Goal: Find specific page/section: Find specific page/section

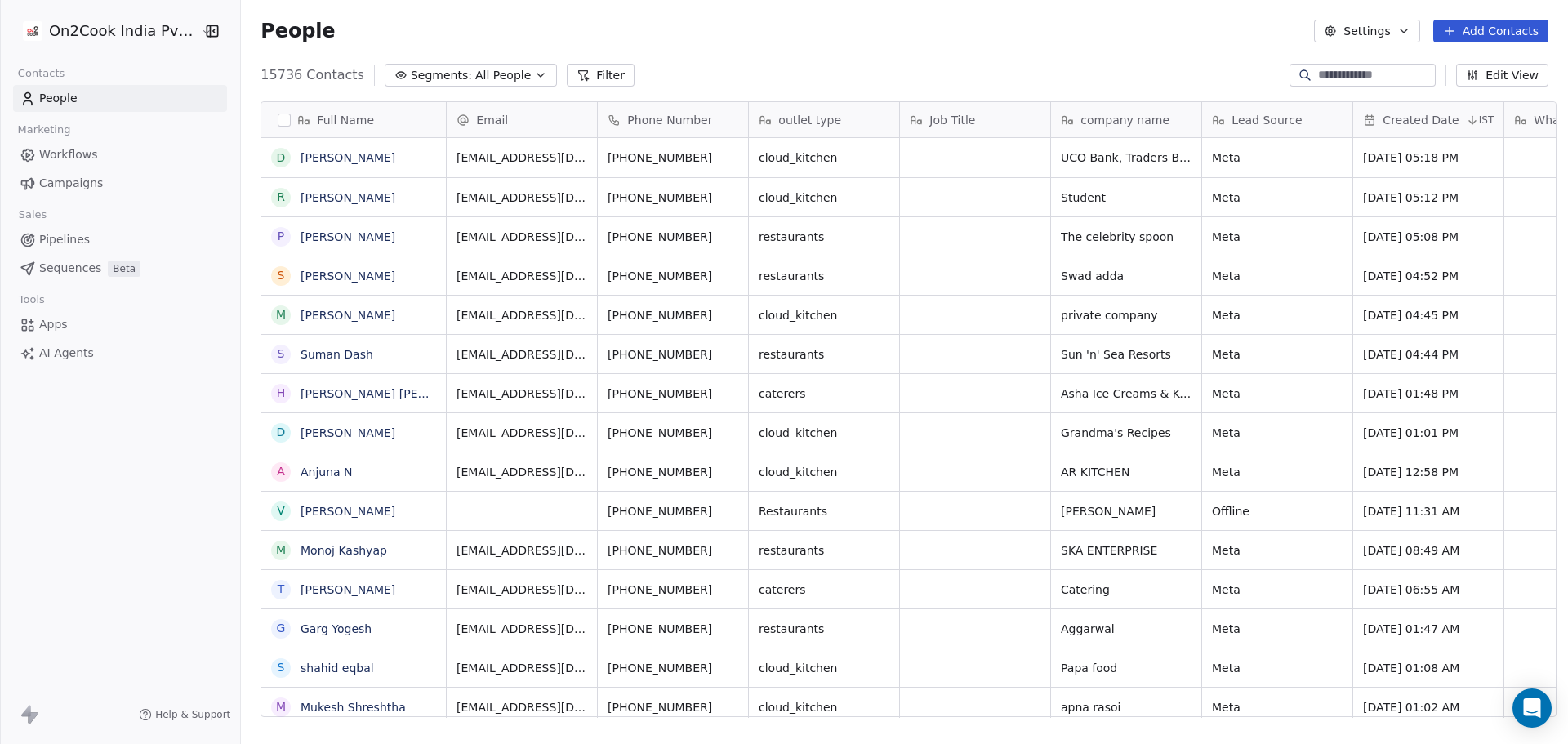
click at [576, 66] on button "Filter" at bounding box center [600, 75] width 68 height 23
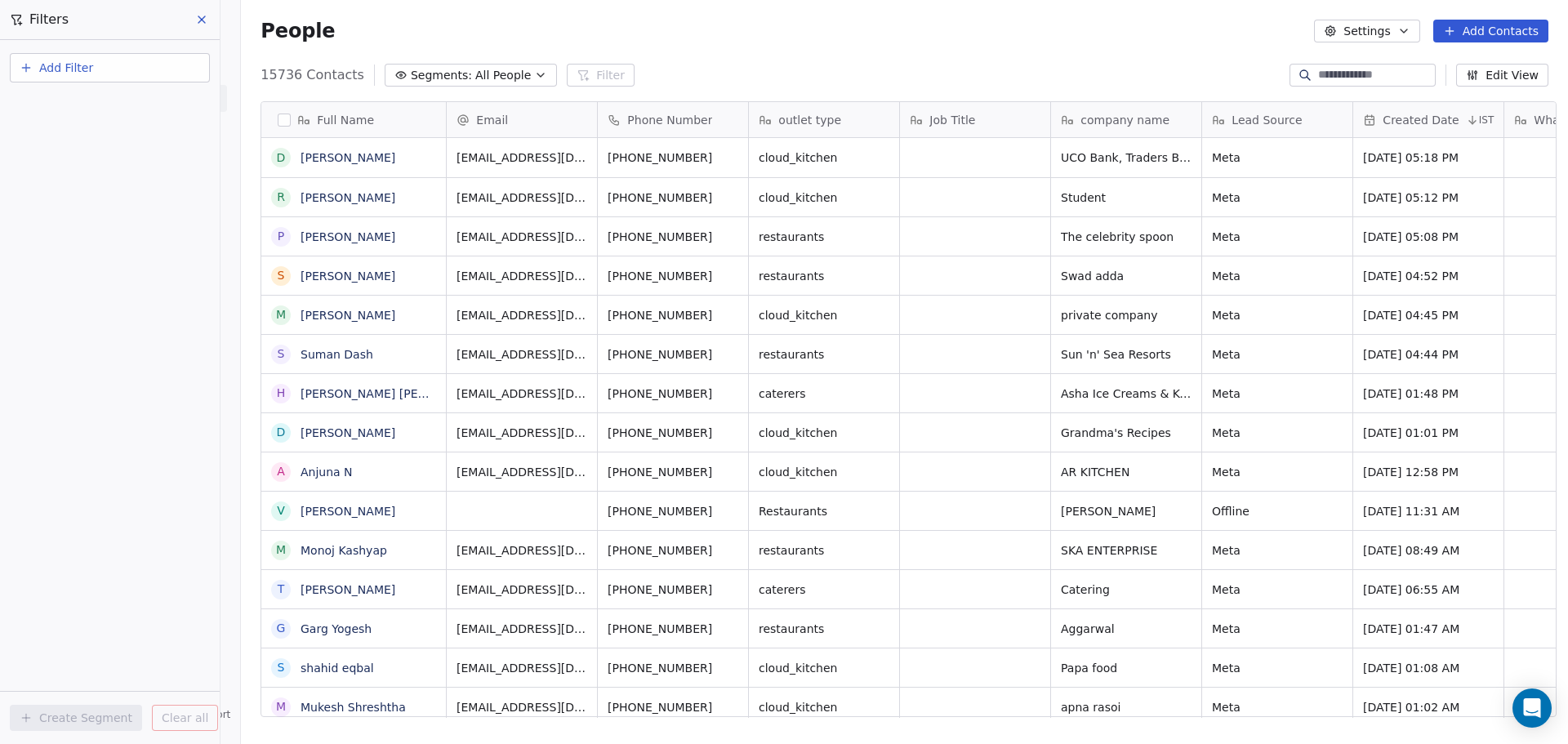
click at [172, 66] on button "Add Filter" at bounding box center [109, 68] width 200 height 29
click at [147, 98] on div "Contact properties" at bounding box center [109, 107] width 166 height 17
type input "****"
click at [135, 165] on div "Is" at bounding box center [109, 174] width 171 height 26
click at [134, 175] on body "On2Cook India Pvt. Ltd. Contacts People Marketing Workflows Campaigns Sales Pip…" at bounding box center [784, 372] width 1568 height 744
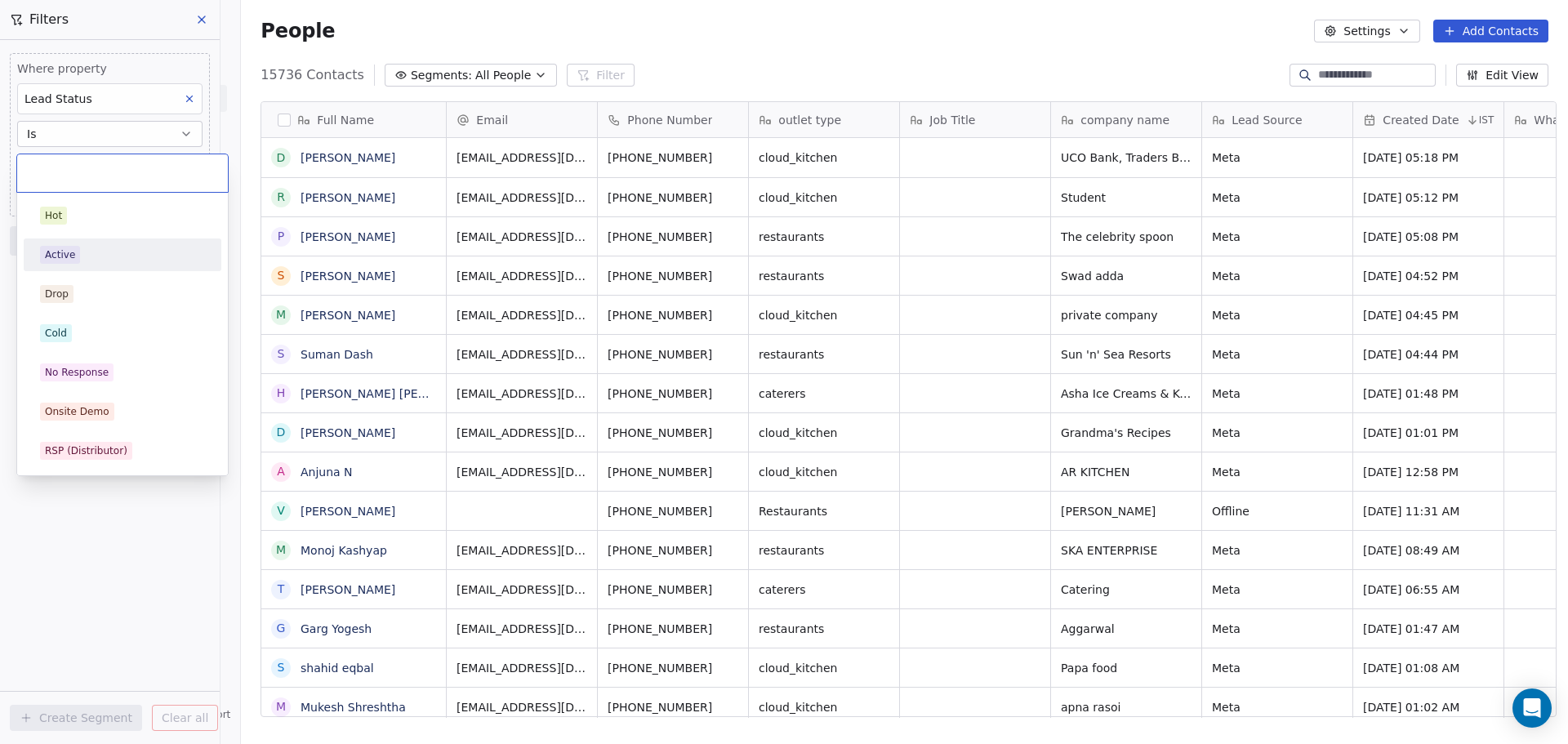
click at [103, 259] on div "Active" at bounding box center [122, 254] width 165 height 18
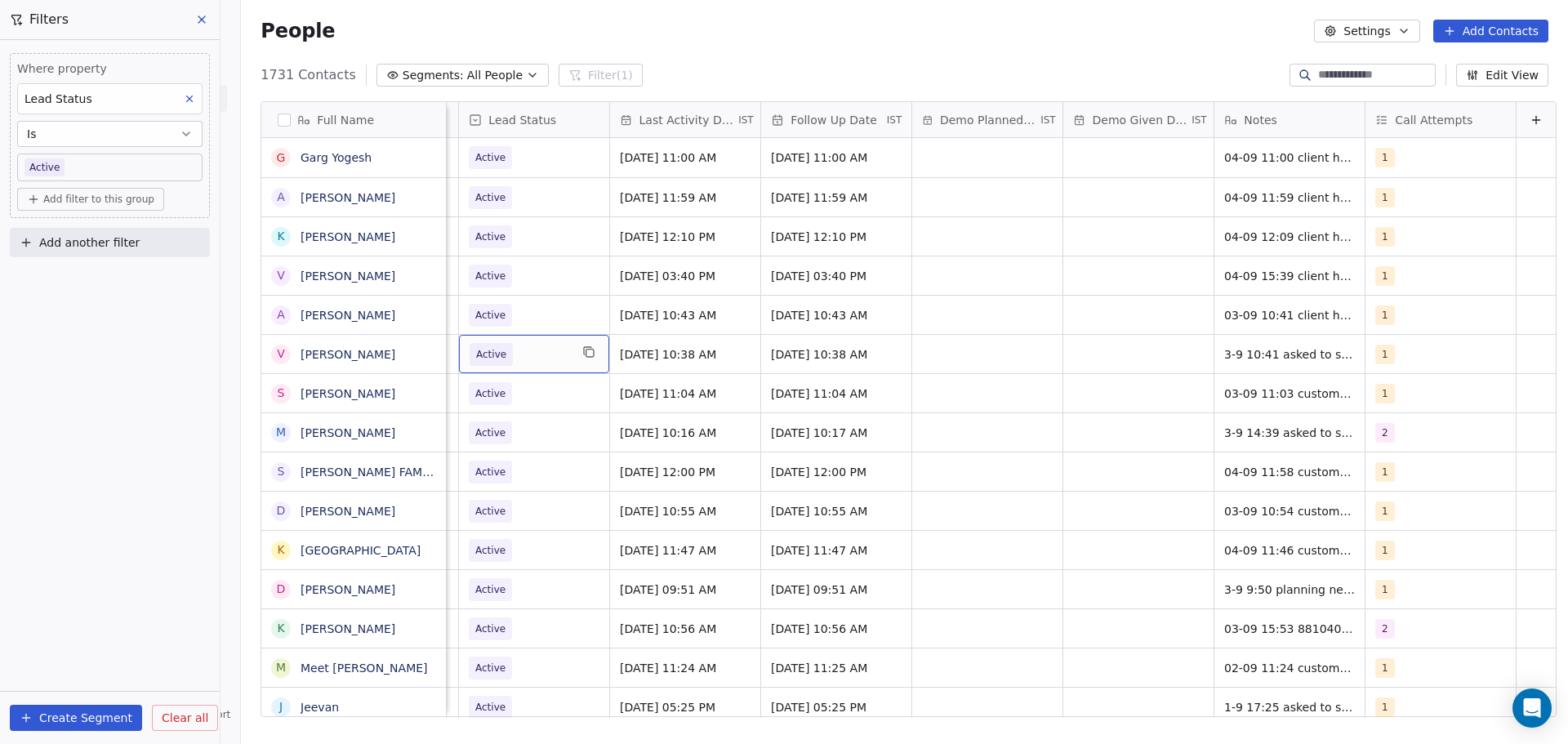
scroll to position [0, 2079]
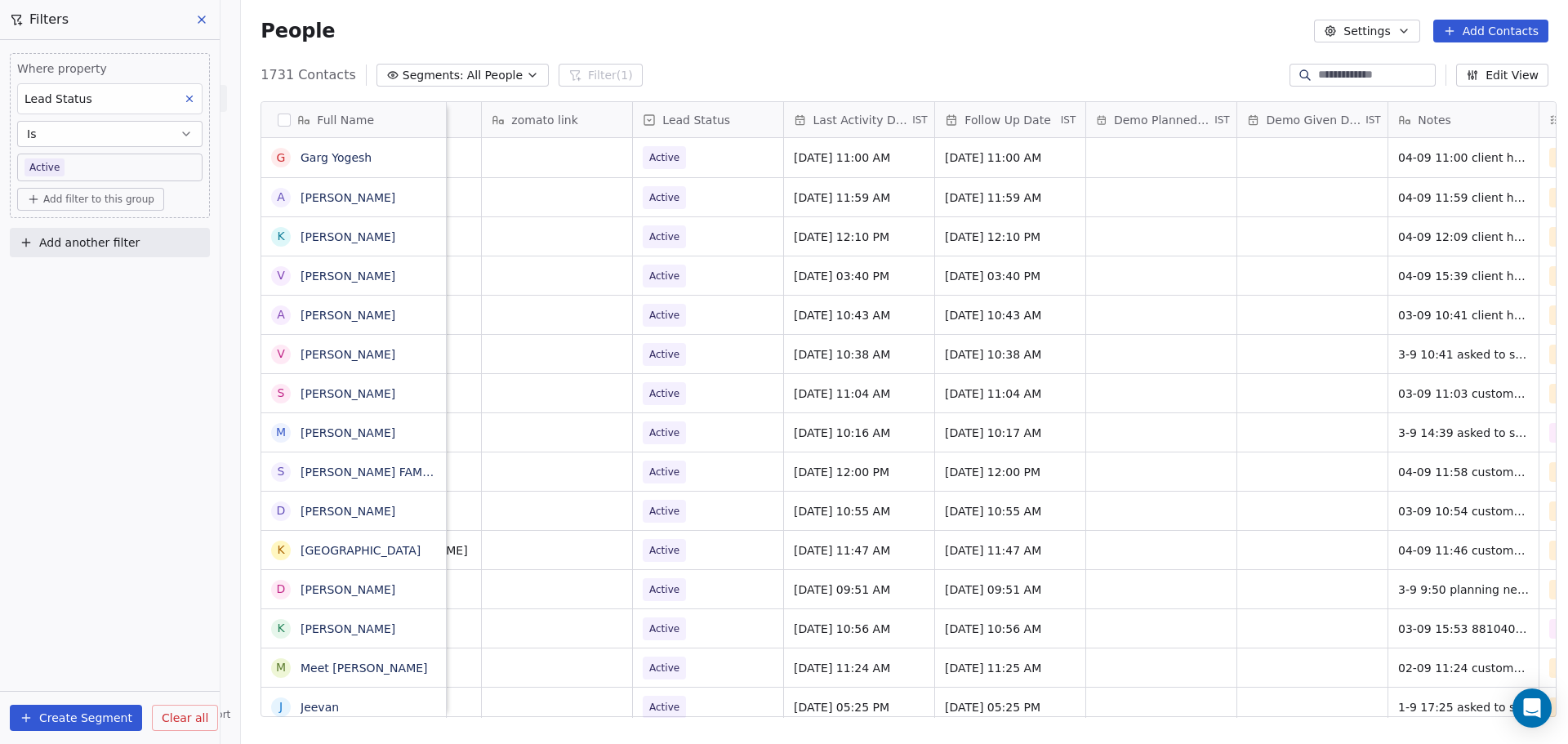
click at [115, 252] on button "Add another filter" at bounding box center [109, 242] width 200 height 29
click at [129, 274] on div "Contact properties" at bounding box center [109, 281] width 166 height 17
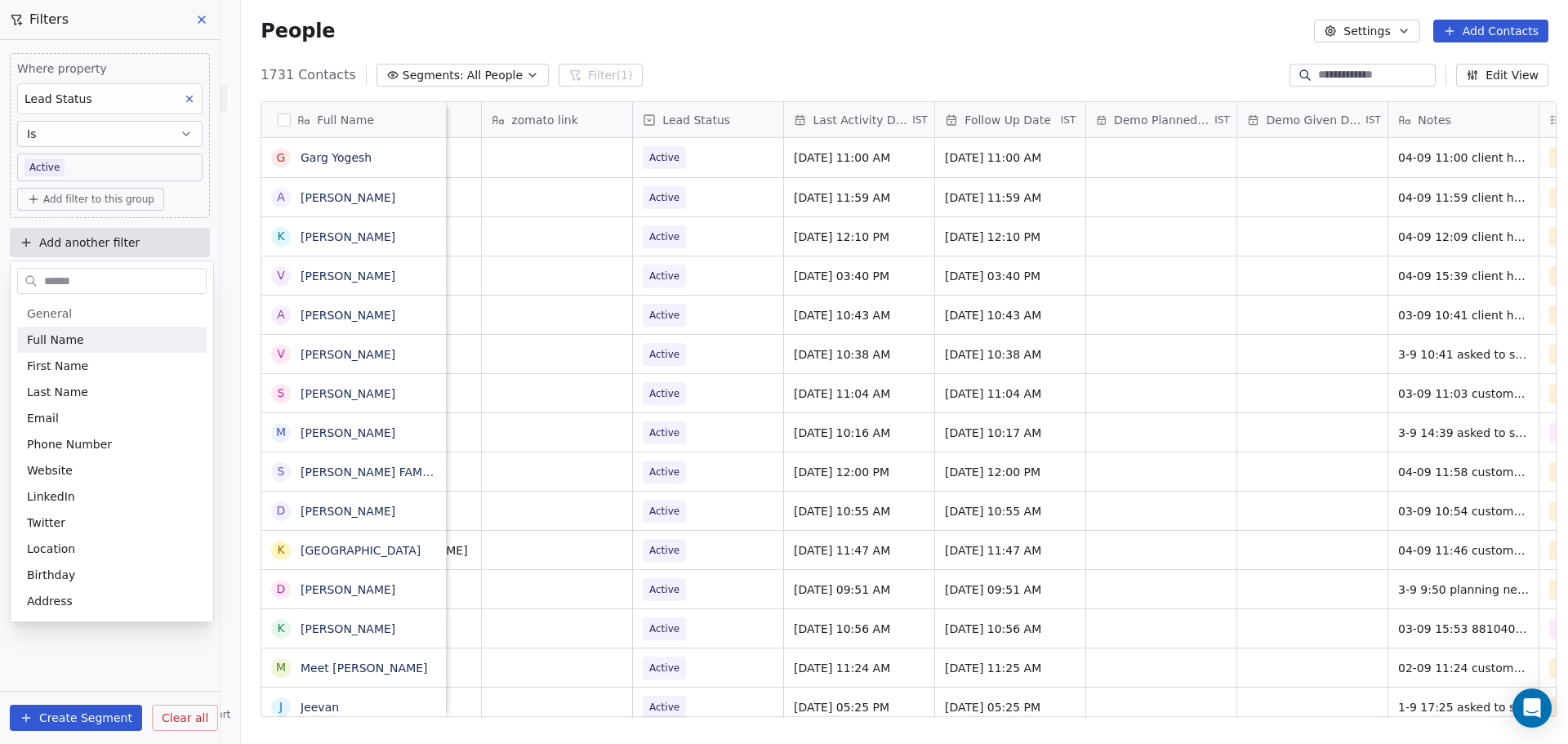
click at [123, 275] on input "text" at bounding box center [122, 281] width 165 height 23
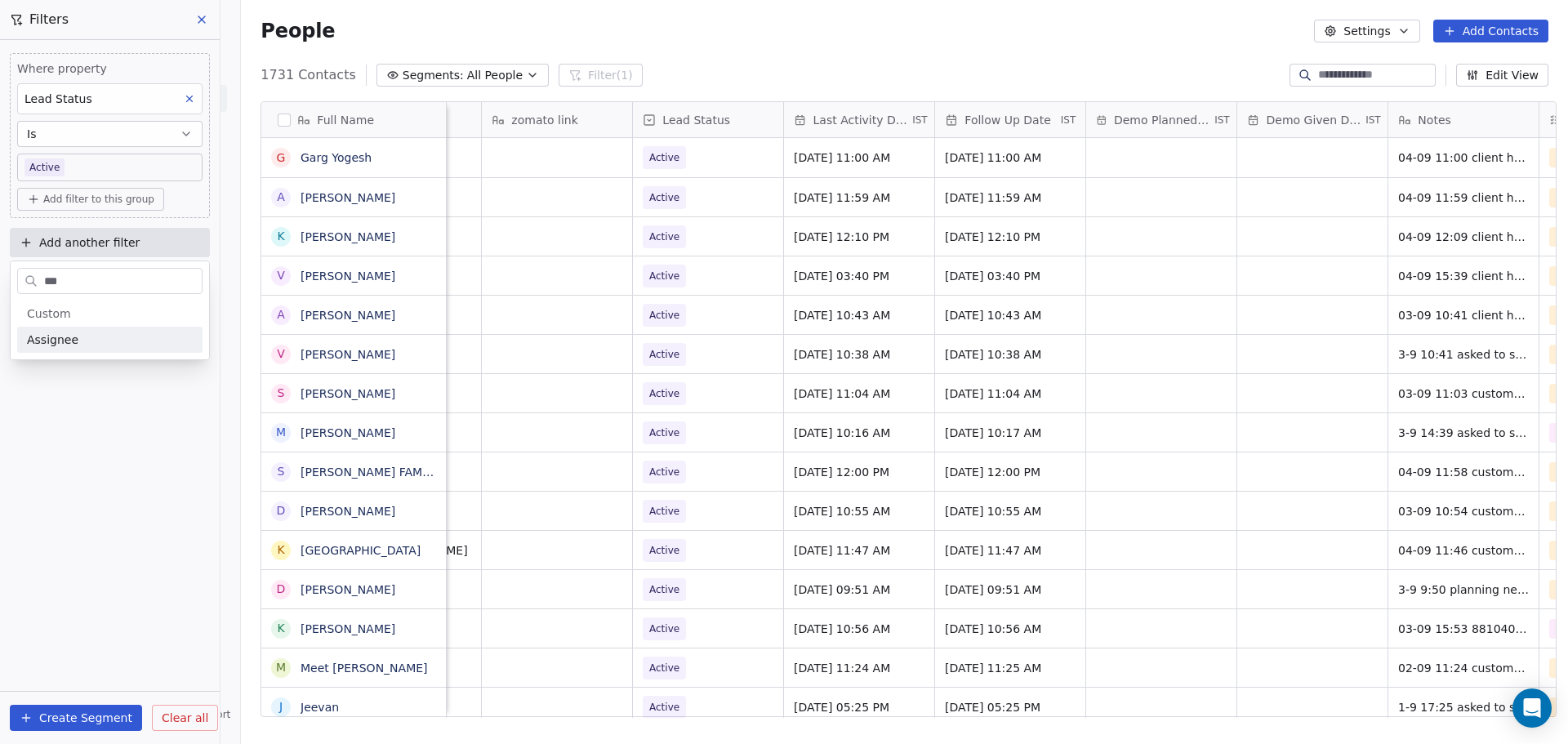
type input "****"
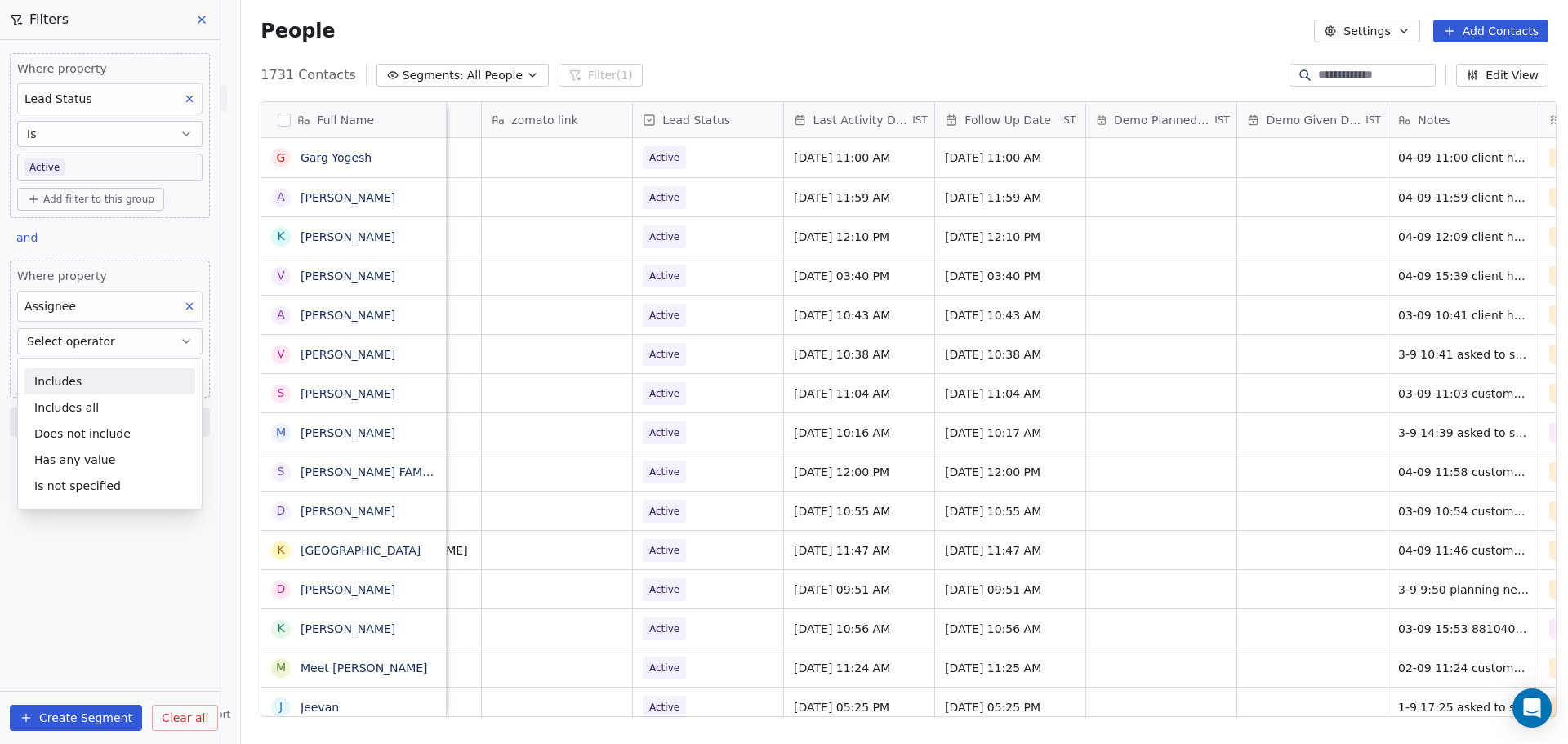
click at [135, 382] on div "Includes" at bounding box center [109, 381] width 171 height 26
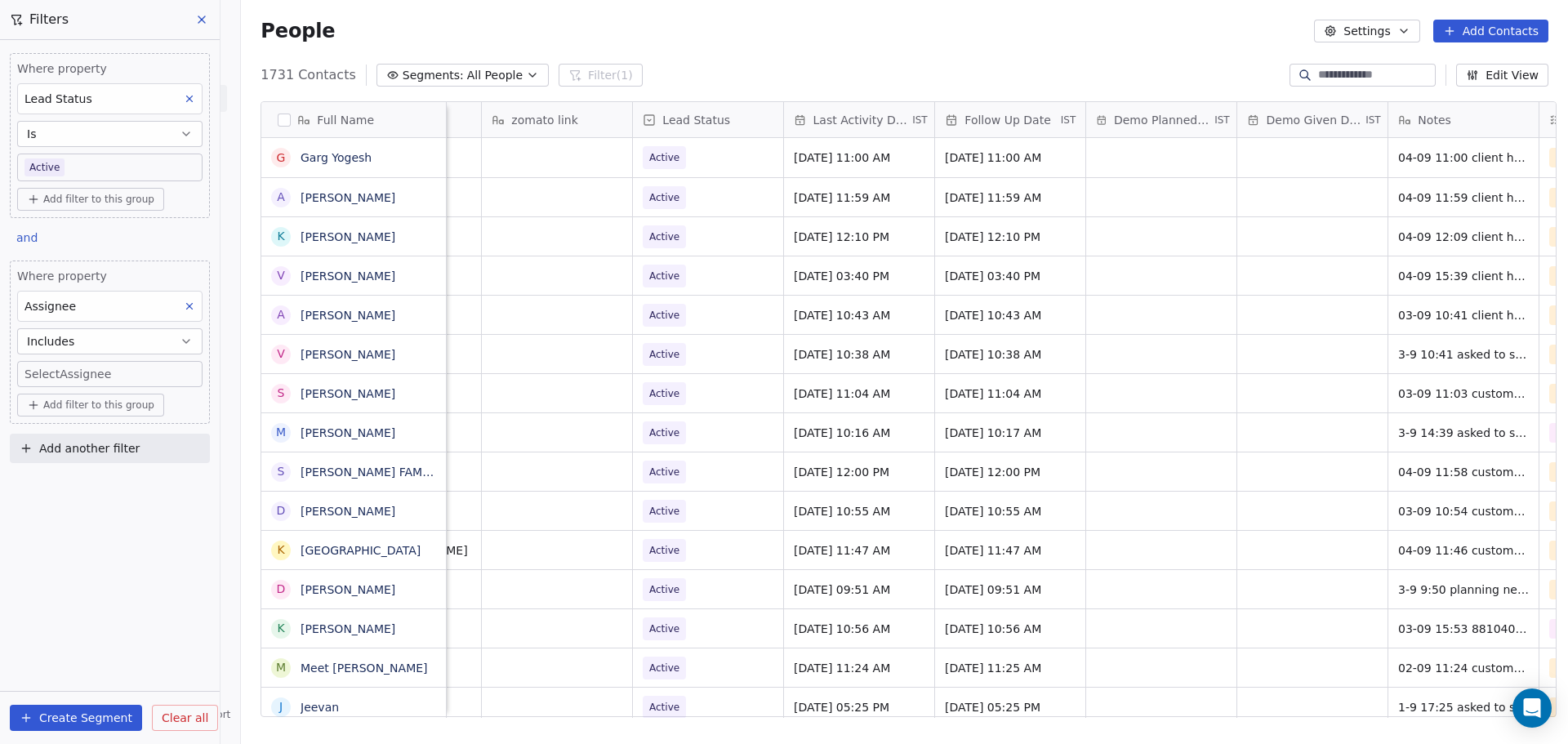
click at [135, 380] on body "On2Cook India Pvt. Ltd. Contacts People Marketing Workflows Campaigns Sales Pip…" at bounding box center [784, 372] width 1568 height 744
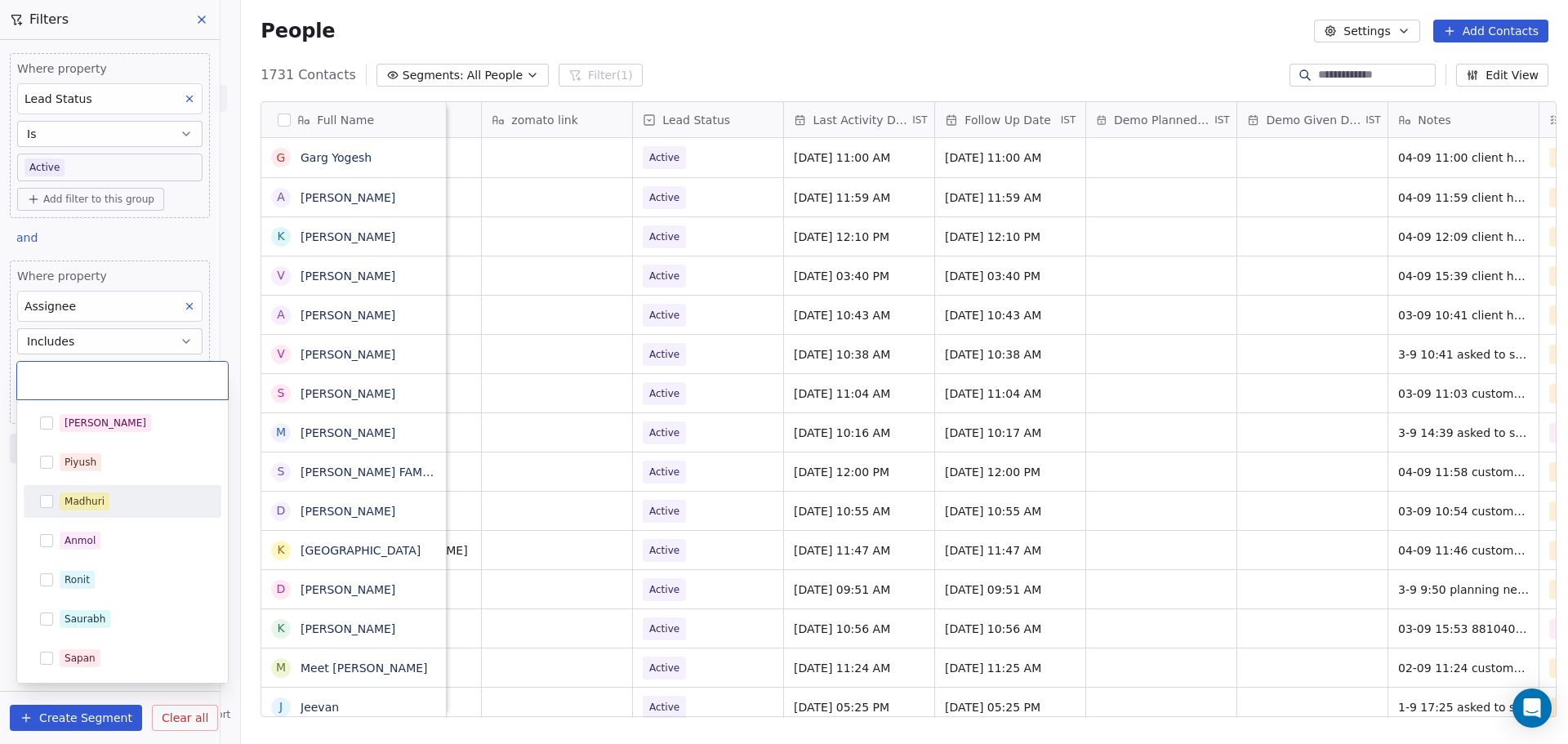
click at [99, 502] on div "Madhuri" at bounding box center [84, 501] width 40 height 15
click at [347, 28] on html "On2Cook India Pvt. Ltd. Contacts People Marketing Workflows Campaigns Sales Pip…" at bounding box center [784, 372] width 1568 height 744
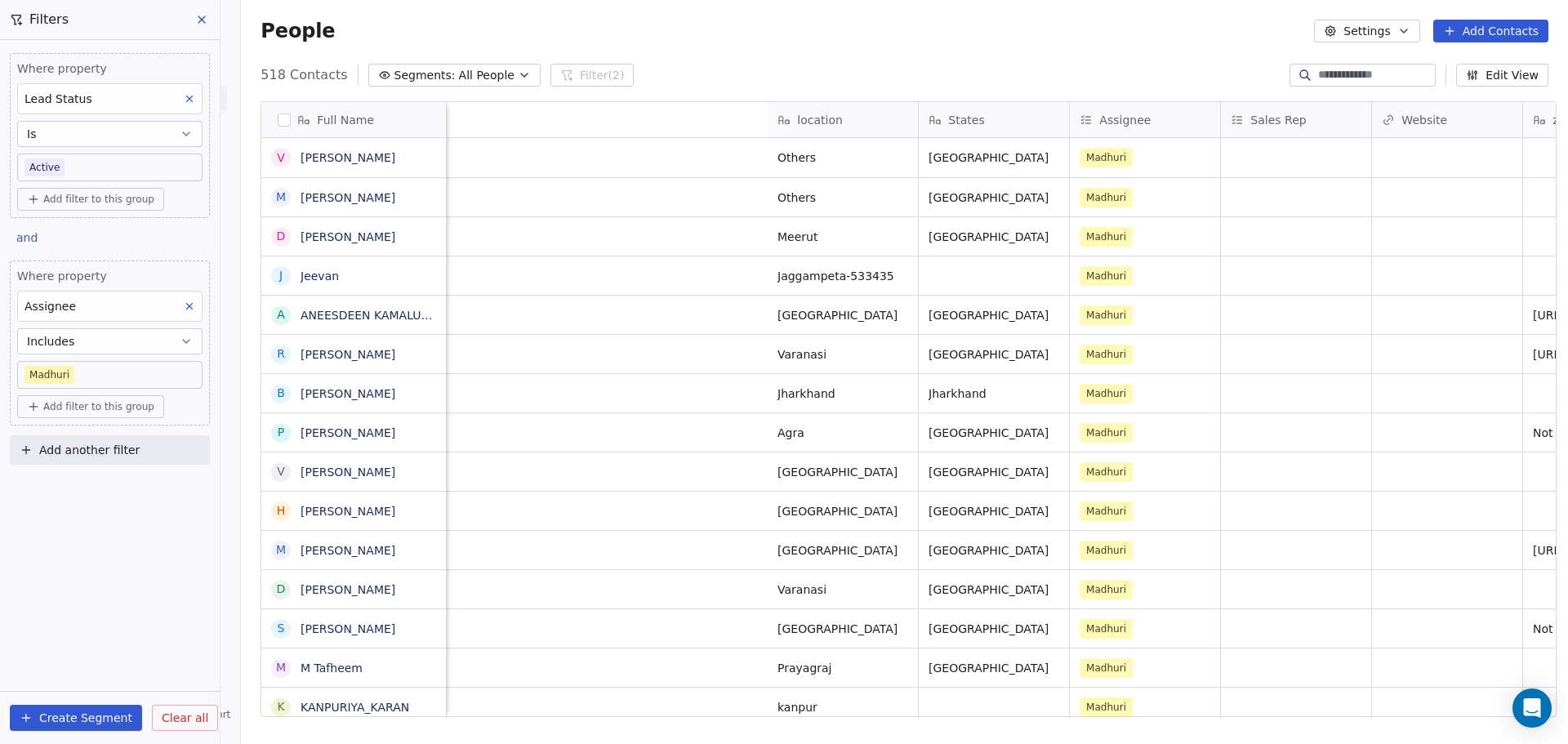
scroll to position [8, 1900]
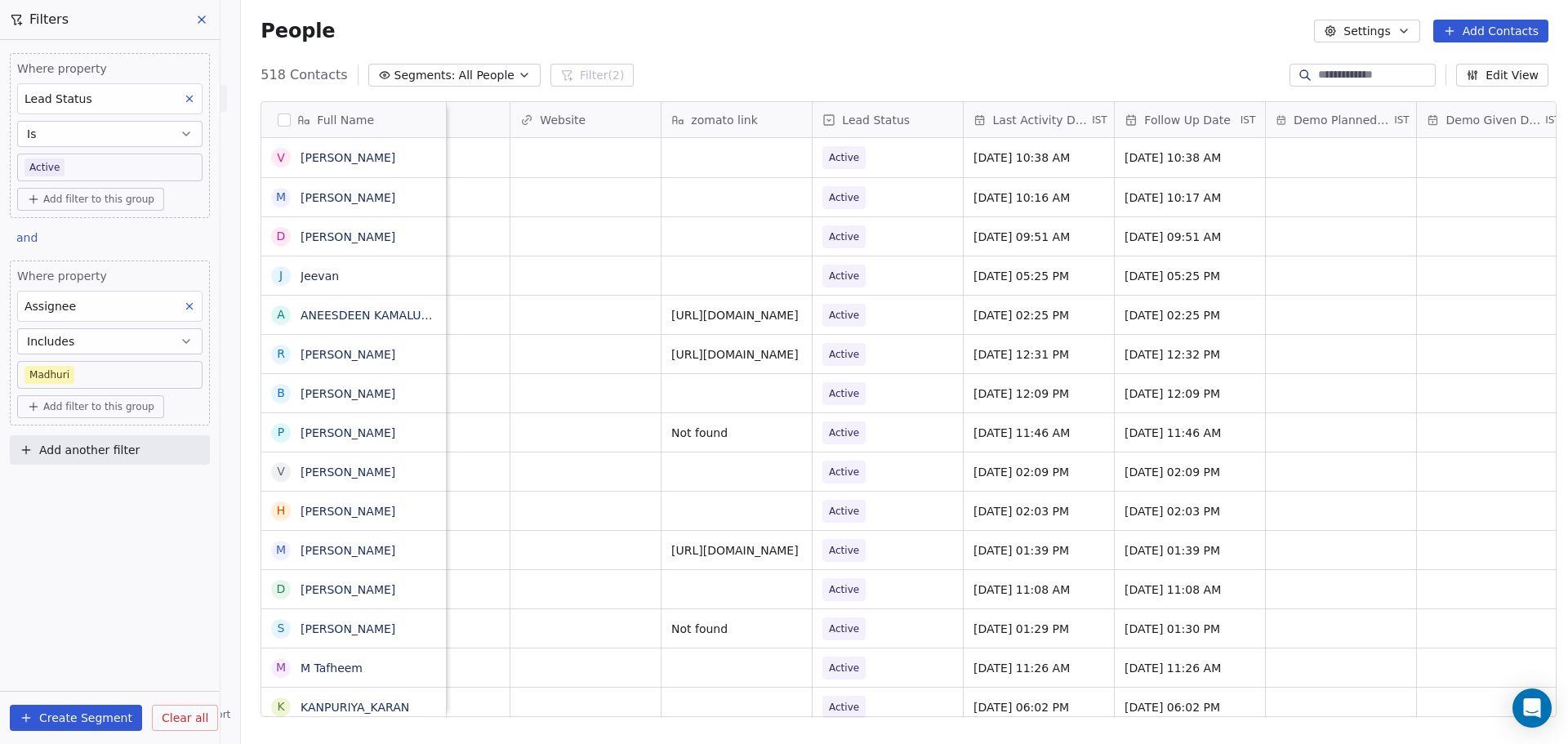
click at [107, 454] on span "Add another filter" at bounding box center [89, 450] width 100 height 17
click at [101, 489] on span "Contact properties" at bounding box center [79, 489] width 106 height 17
type input "****"
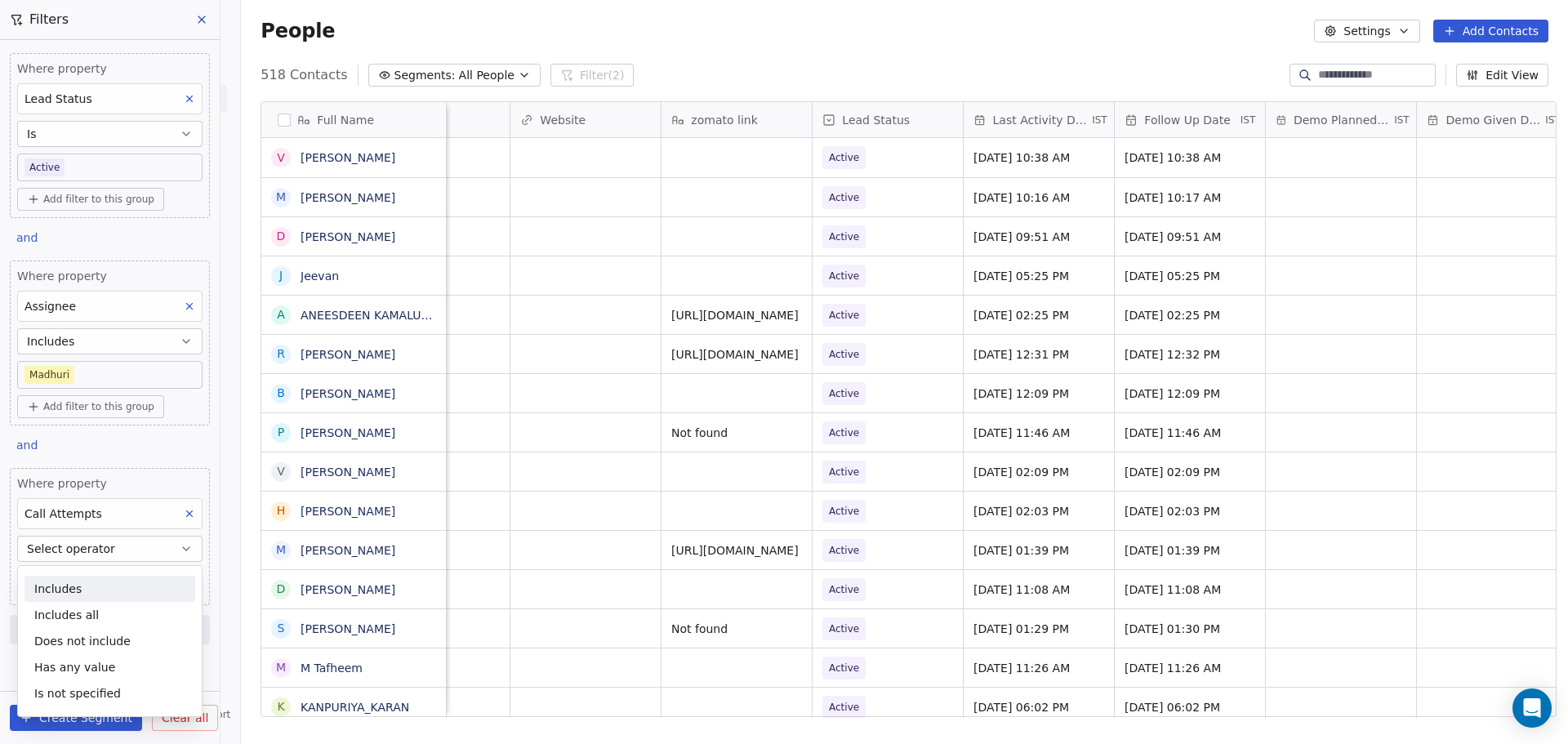
click at [70, 594] on div "Includes" at bounding box center [109, 589] width 171 height 26
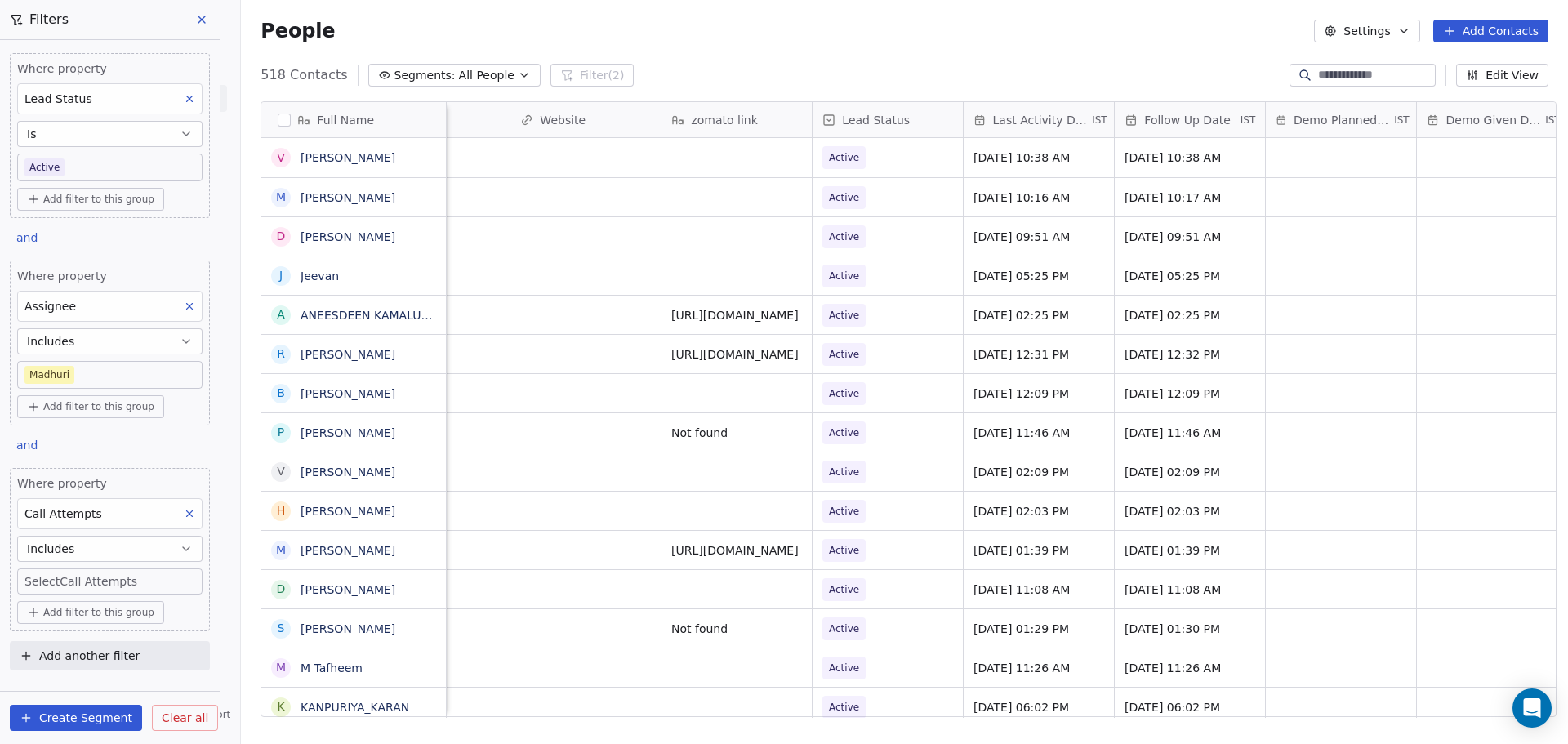
click at [88, 575] on body "On2Cook India Pvt. Ltd. Contacts People Marketing Workflows Campaigns Sales Pip…" at bounding box center [784, 372] width 1568 height 744
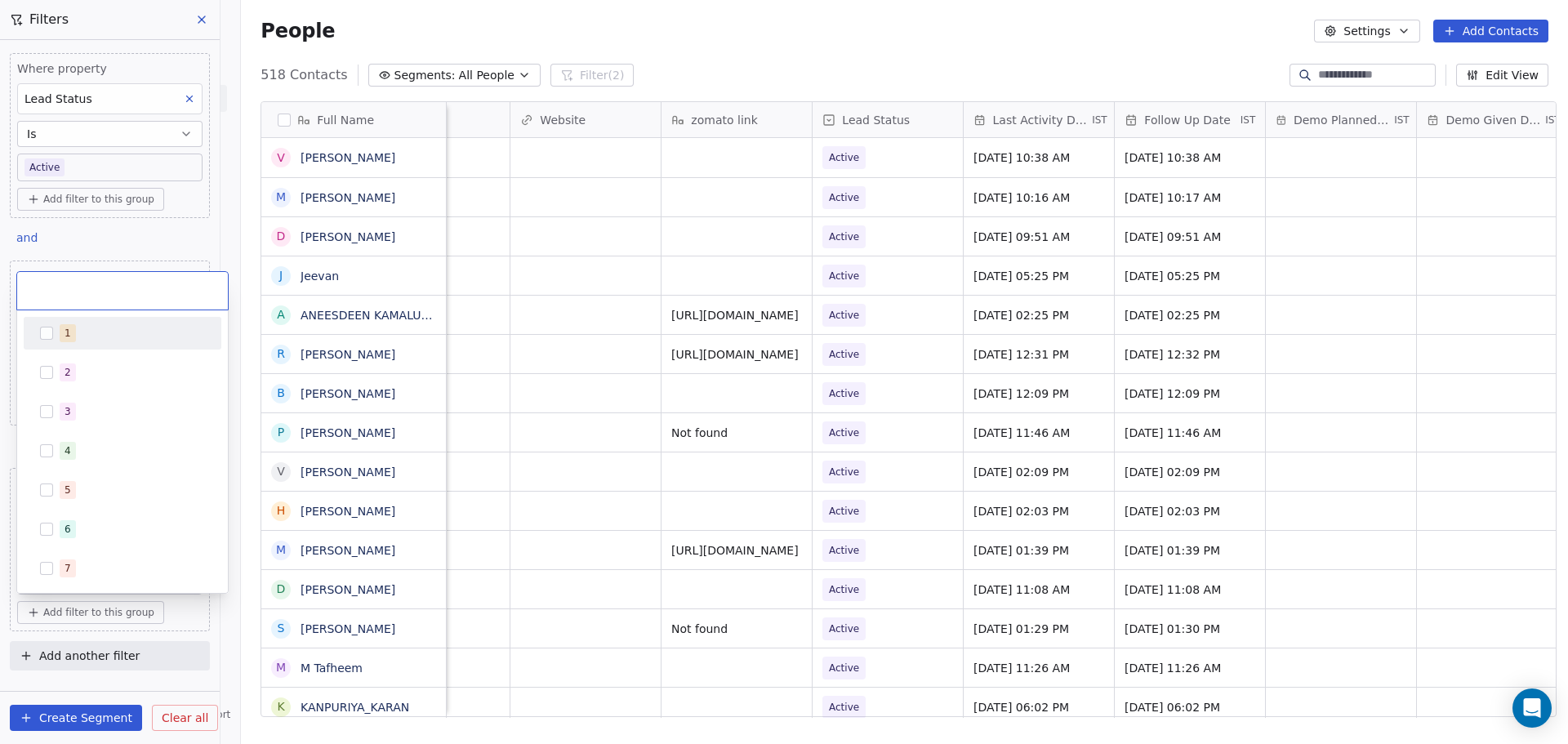
click at [160, 336] on div "1" at bounding box center [132, 333] width 146 height 18
click at [366, 31] on html "On2Cook India Pvt. Ltd. Contacts People Marketing Workflows Campaigns Sales Pip…" at bounding box center [784, 372] width 1568 height 744
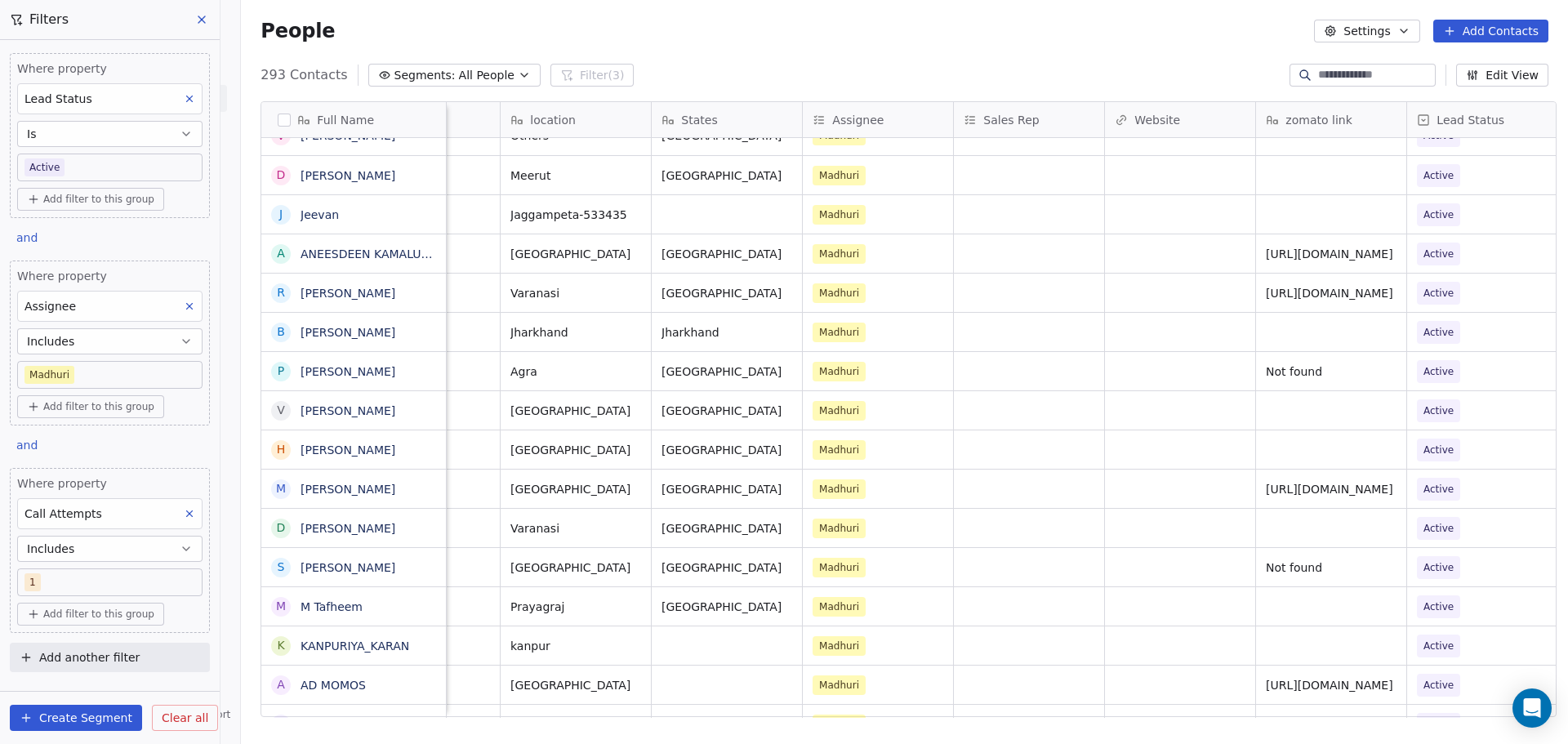
scroll to position [11, 1306]
click at [121, 579] on body "On2Cook India Pvt. Ltd. Contacts People Marketing Workflows Campaigns Sales Pip…" at bounding box center [784, 372] width 1568 height 744
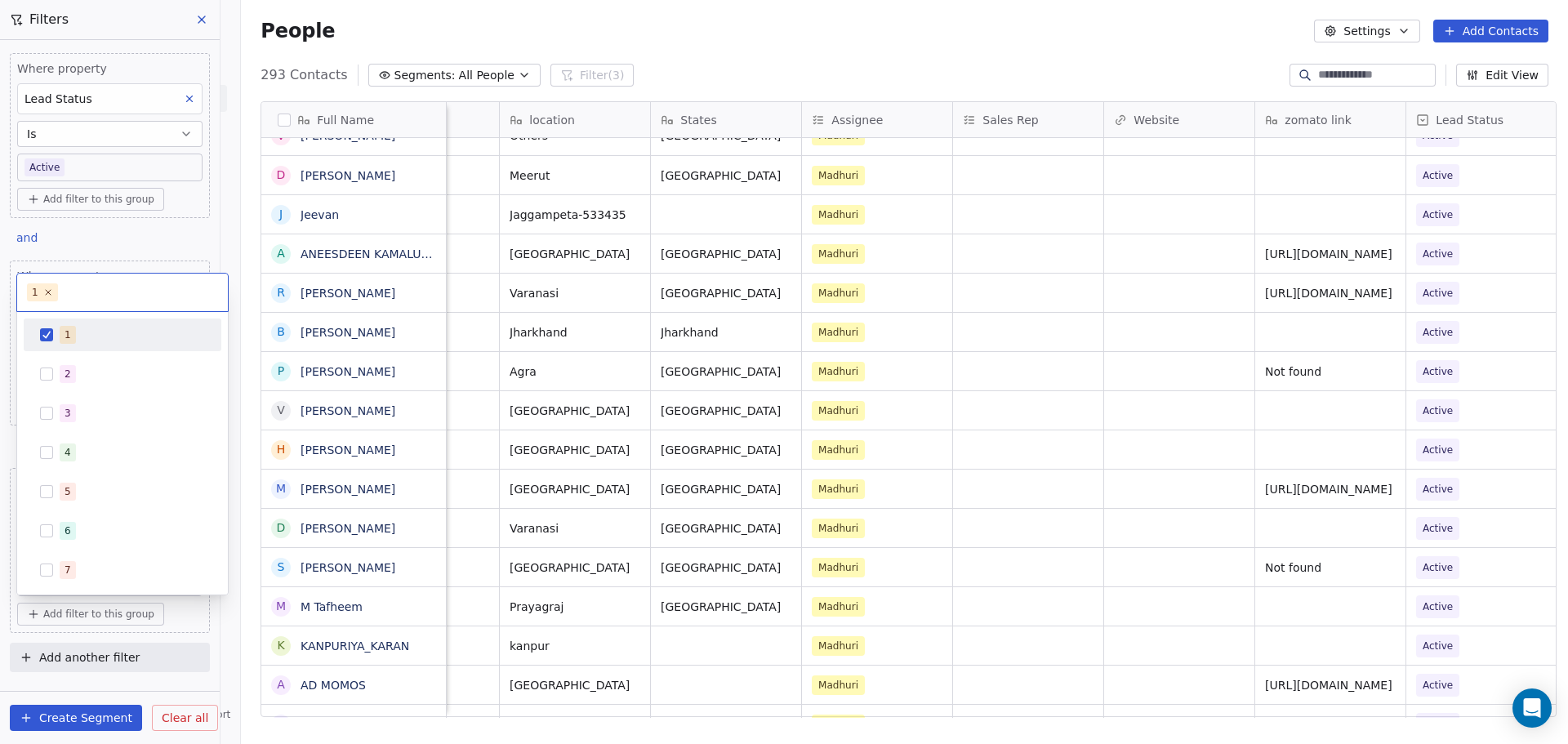
click at [115, 349] on div "1" at bounding box center [122, 334] width 197 height 33
click at [111, 370] on div "2" at bounding box center [132, 373] width 146 height 18
click at [109, 411] on div "3" at bounding box center [132, 413] width 146 height 18
click at [104, 456] on div "4" at bounding box center [132, 452] width 146 height 18
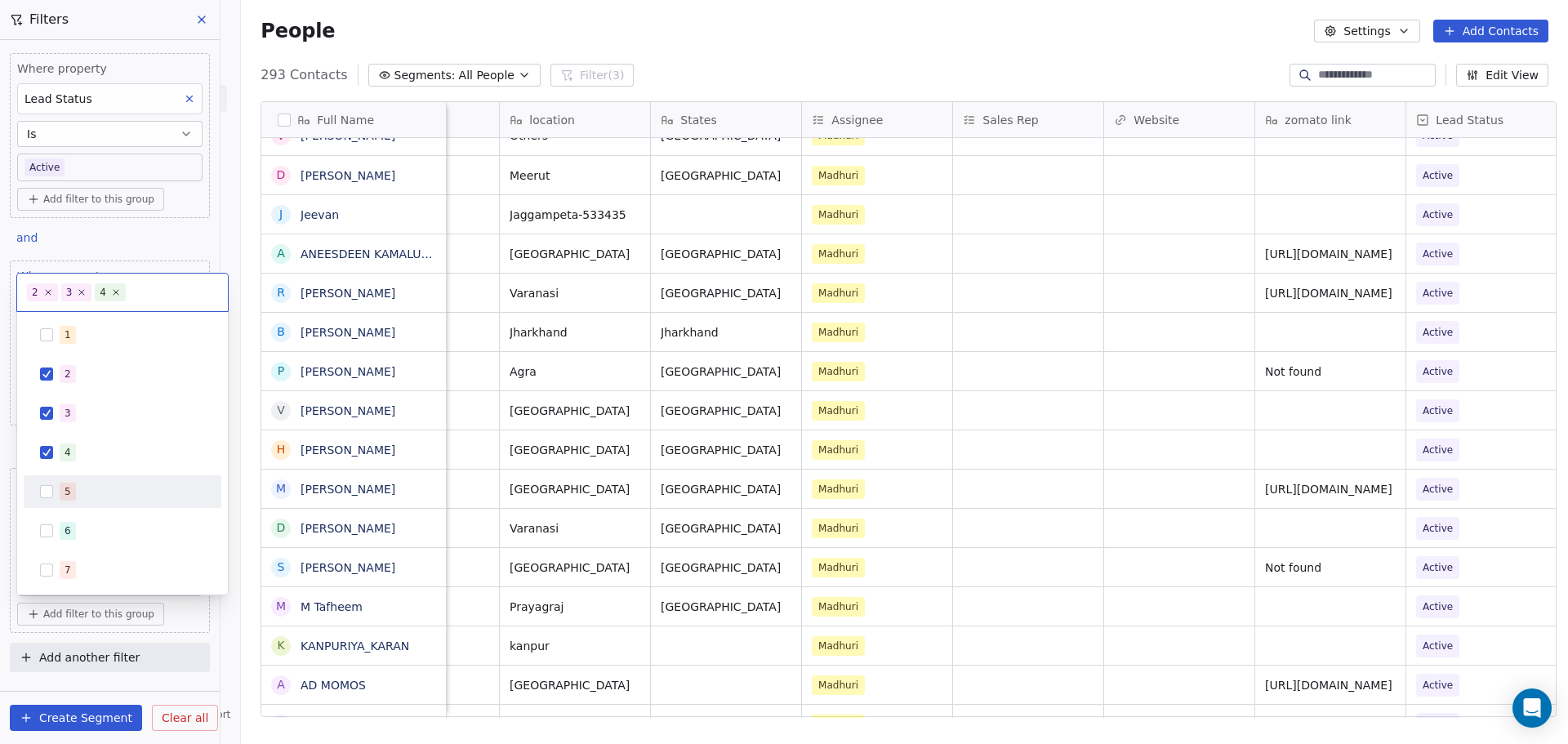
click at [95, 493] on div "5" at bounding box center [132, 491] width 146 height 18
click at [91, 538] on div "6" at bounding box center [132, 530] width 146 height 18
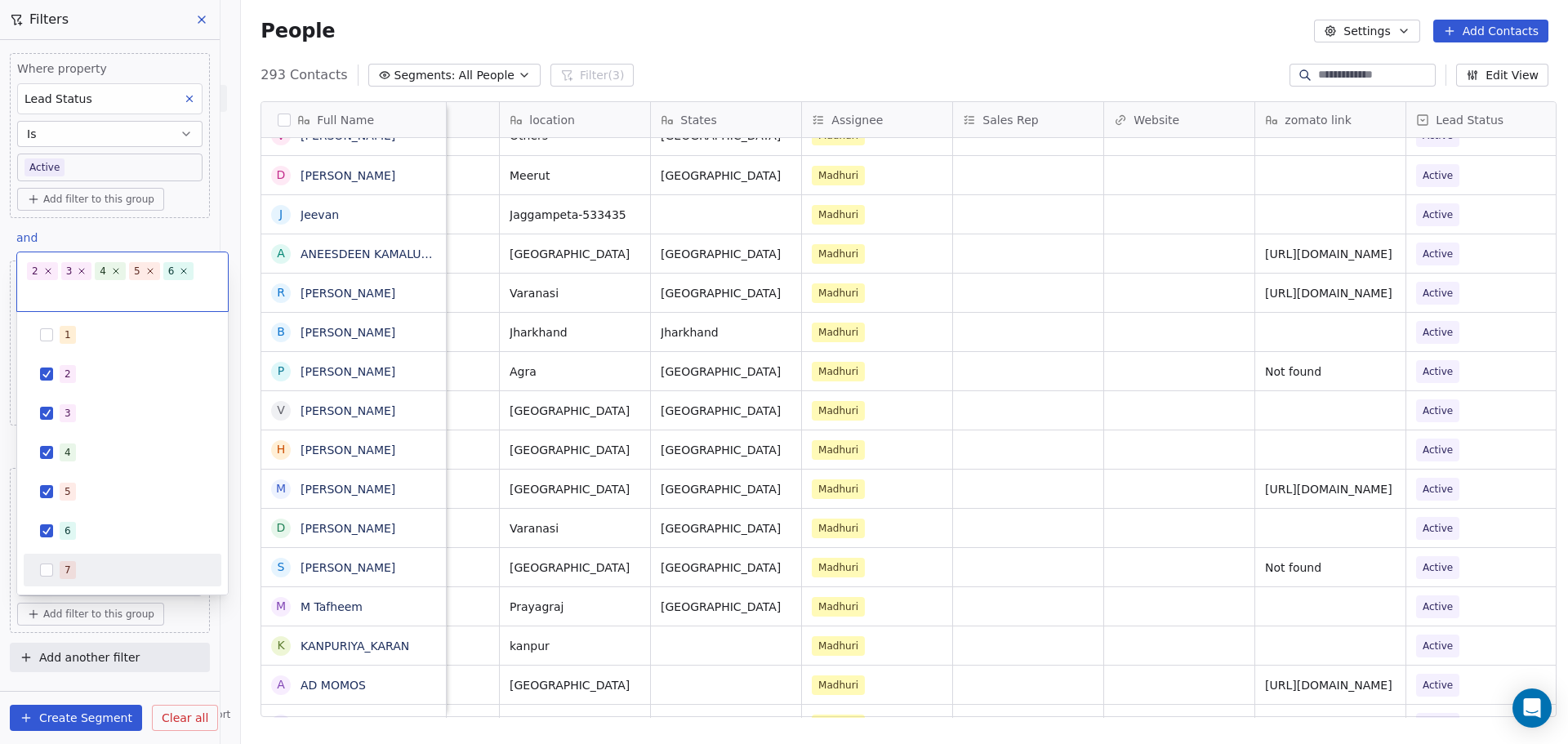
click at [94, 577] on div "7" at bounding box center [132, 570] width 146 height 18
click at [445, 11] on html "On2Cook India Pvt. Ltd. Contacts People Marketing Workflows Campaigns Sales Pip…" at bounding box center [784, 372] width 1568 height 744
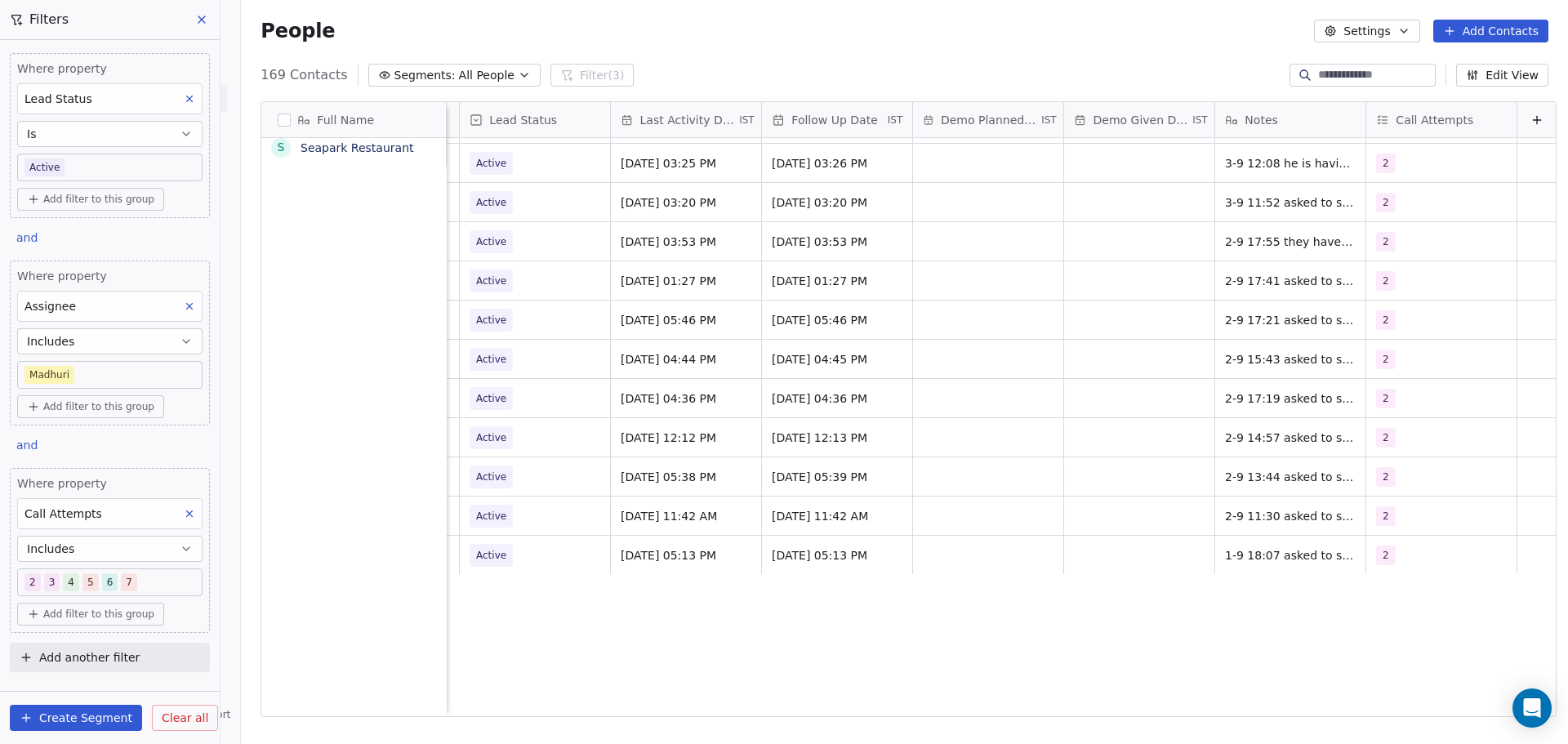
scroll to position [0, 0]
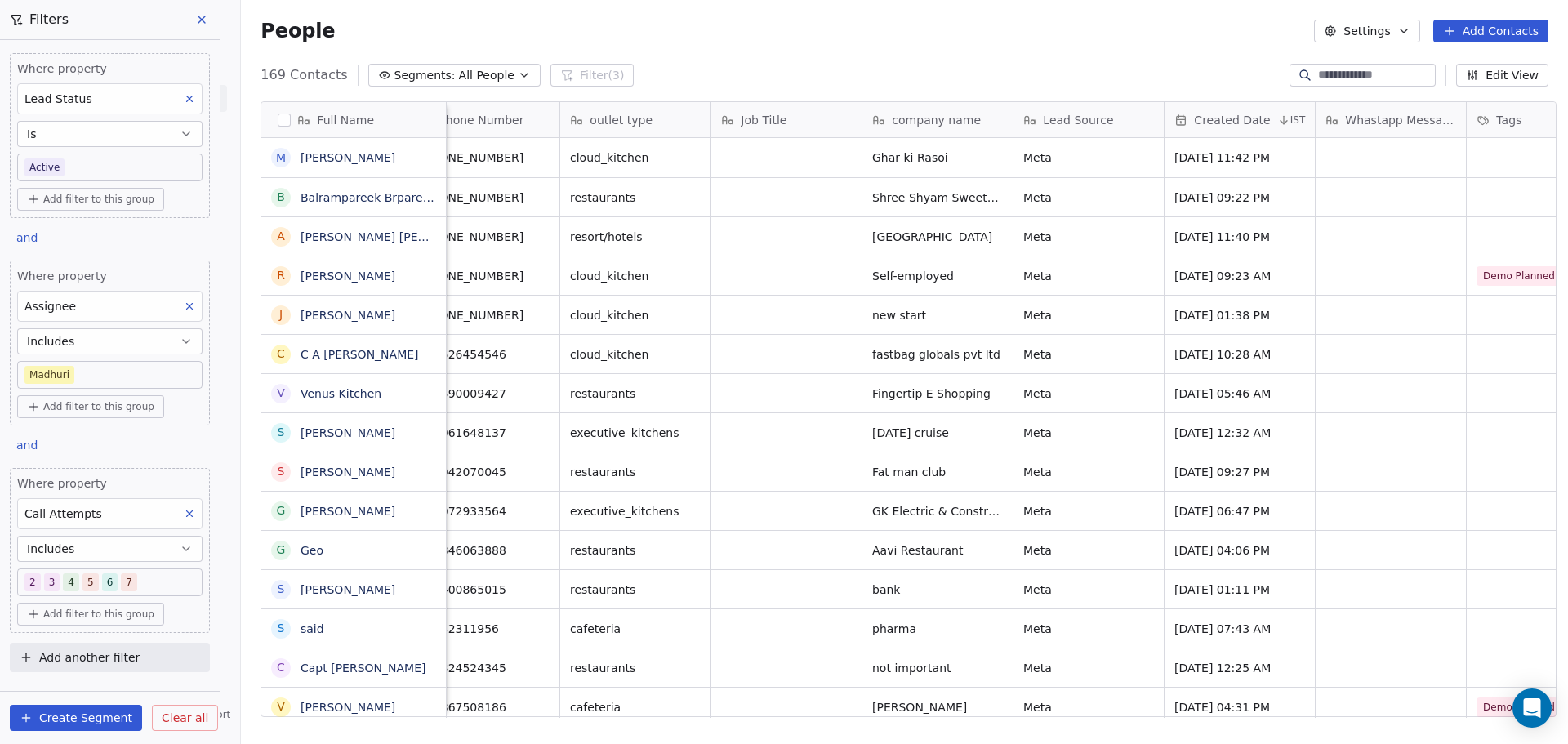
click at [205, 24] on icon at bounding box center [201, 19] width 13 height 13
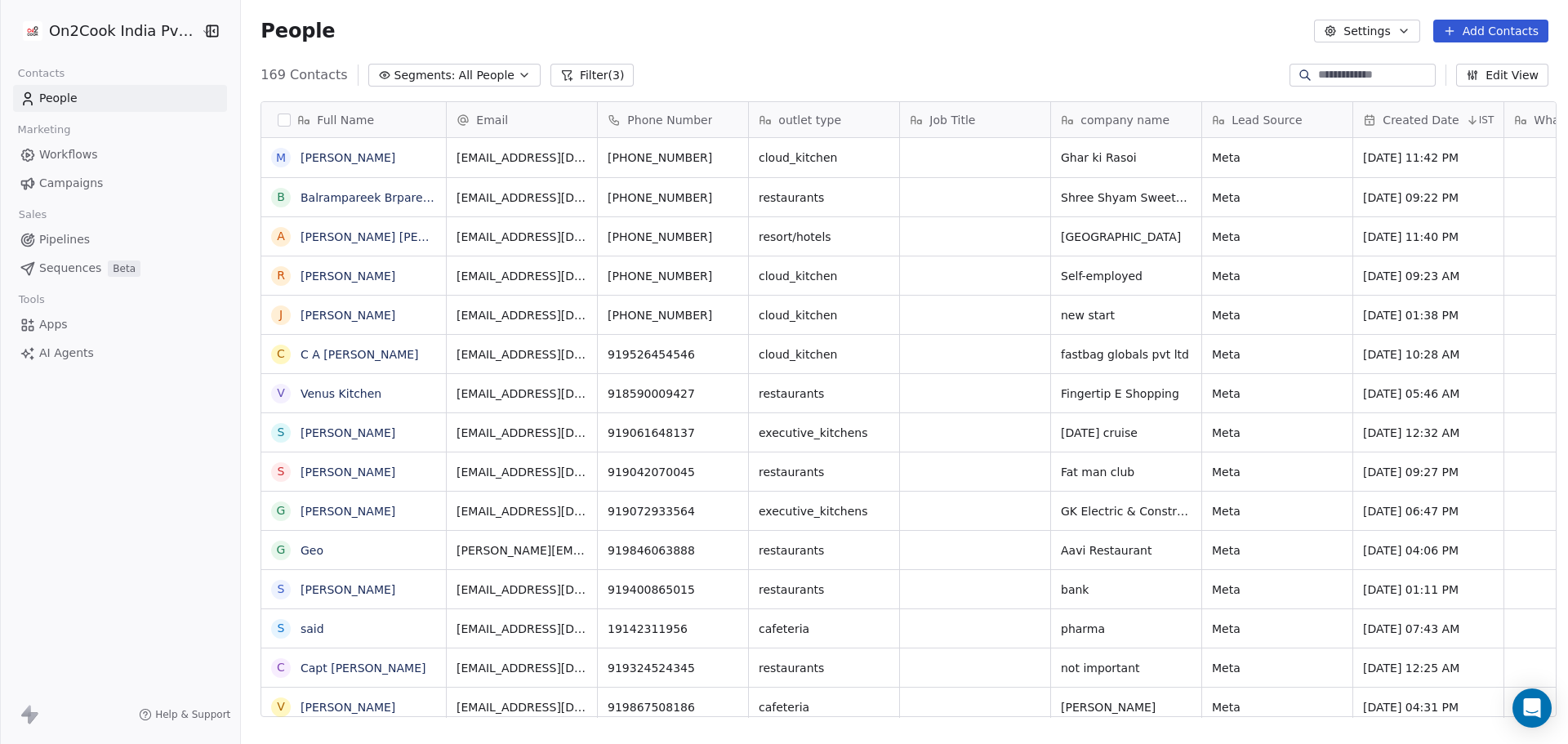
click at [590, 70] on button "Filter (3)" at bounding box center [592, 75] width 84 height 23
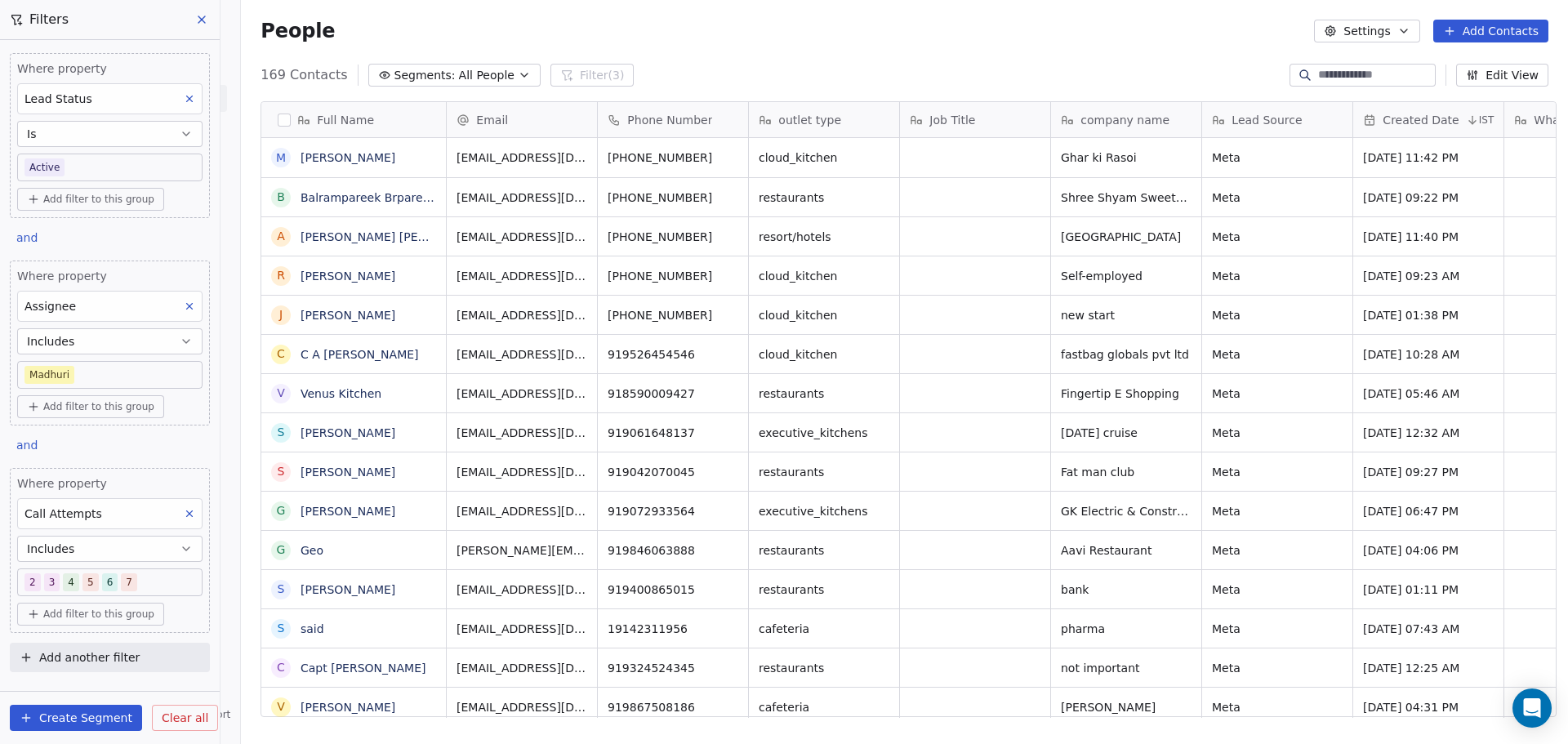
click at [188, 710] on span "Clear all" at bounding box center [185, 718] width 47 height 17
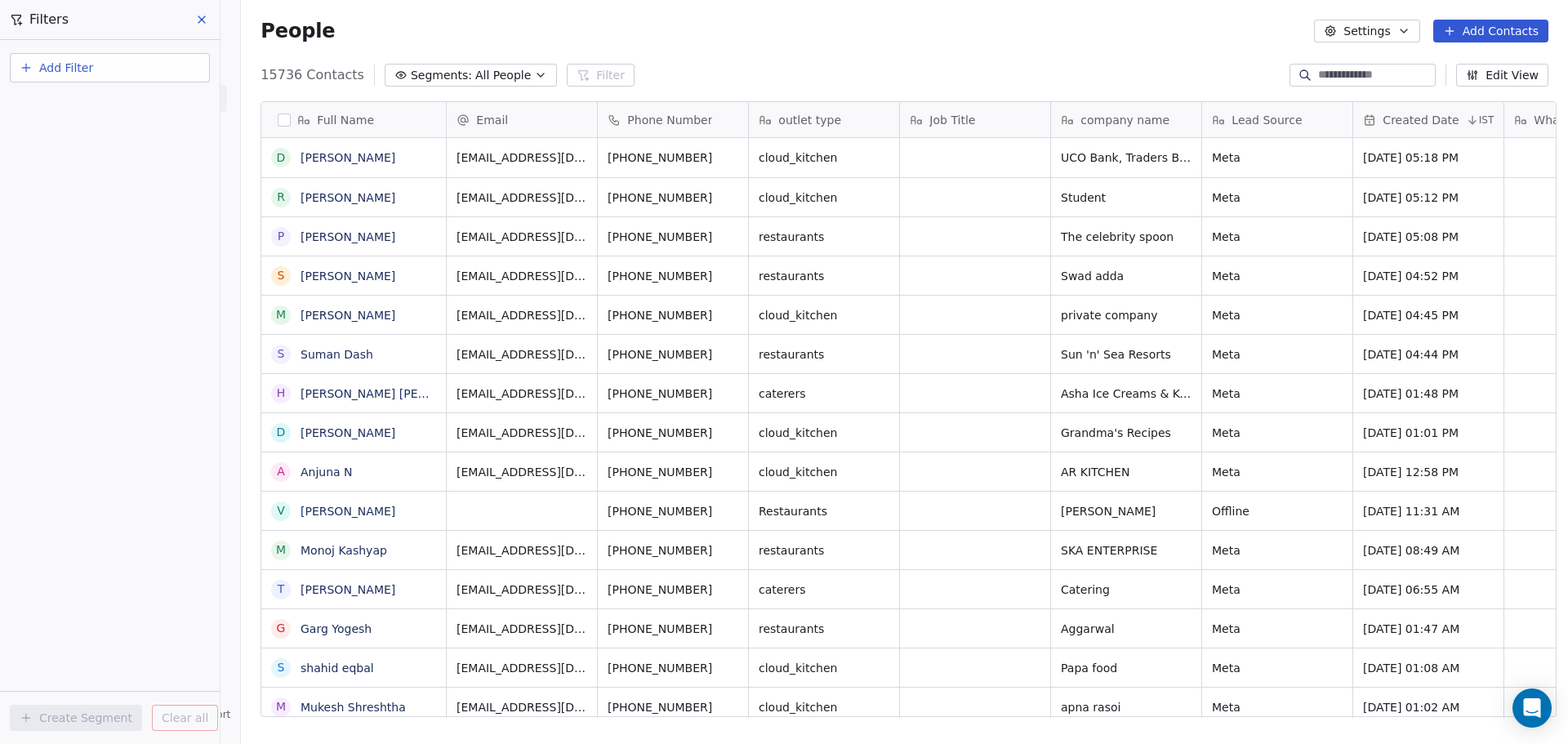
click at [213, 16] on button at bounding box center [203, 19] width 24 height 23
